Goal: Find contact information: Find contact information

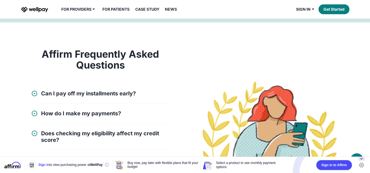
scroll to position [602, 0]
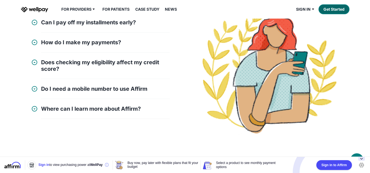
click at [331, 12] on link "Get Started" at bounding box center [333, 9] width 31 height 10
click at [82, 16] on link "Overview" at bounding box center [81, 20] width 33 height 10
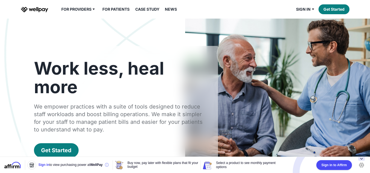
click at [72, 136] on div "Work less, heal more We empower practices with a suite of tools designed to red…" at bounding box center [119, 108] width 197 height 125
click at [72, 143] on link "Get Started" at bounding box center [56, 150] width 45 height 14
click at [51, 145] on link "Get Started" at bounding box center [56, 150] width 45 height 14
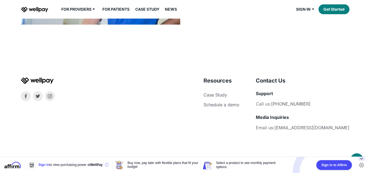
scroll to position [1200, 0]
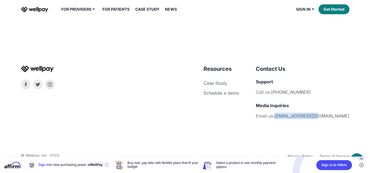
drag, startPoint x: 352, startPoint y: 119, endPoint x: 306, endPoint y: 116, distance: 45.6
click at [306, 116] on div "Resources Case Study Schedule a demo Company About Careers Contact Us Support C…" at bounding box center [185, 112] width 342 height 95
copy link "[EMAIL_ADDRESS][DOMAIN_NAME]"
